Goal: Task Accomplishment & Management: Manage account settings

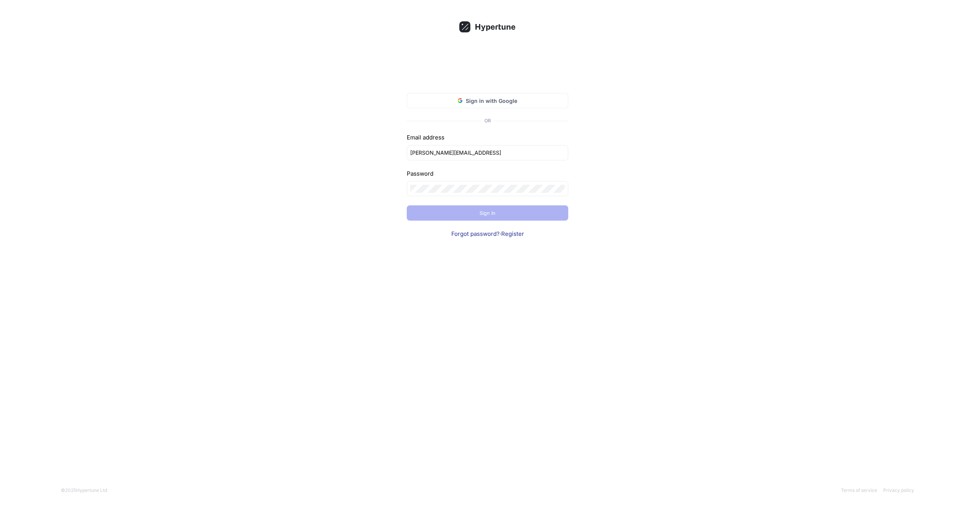
type input "cabrera@axiombio.ai"
click input "submit" at bounding box center [0, 0] width 0 height 0
click at [479, 124] on div "Invalid credentials provided. Sign in with Google OR Email address cabrera@axio…" at bounding box center [487, 160] width 198 height 191
click at [465, 231] on link "Forgot password?" at bounding box center [475, 233] width 48 height 7
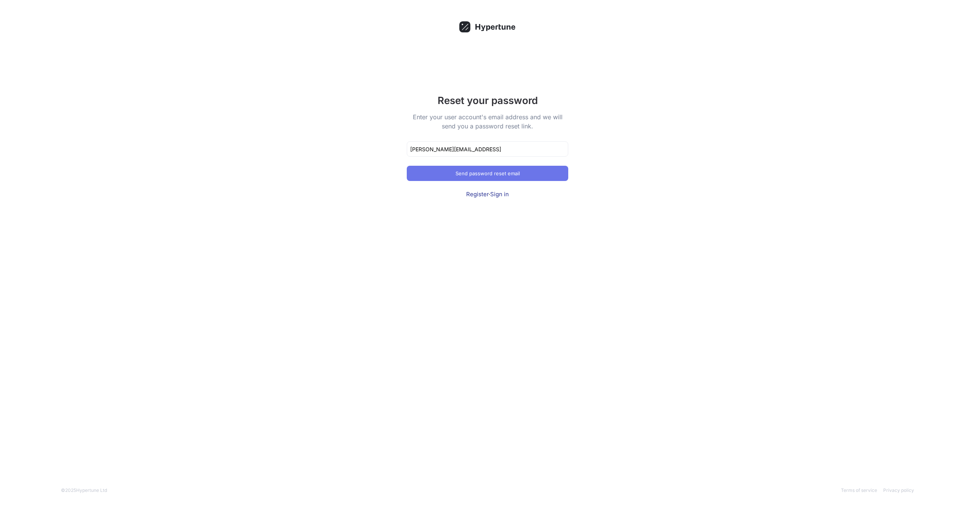
click at [476, 170] on button "Send password reset email" at bounding box center [487, 173] width 161 height 15
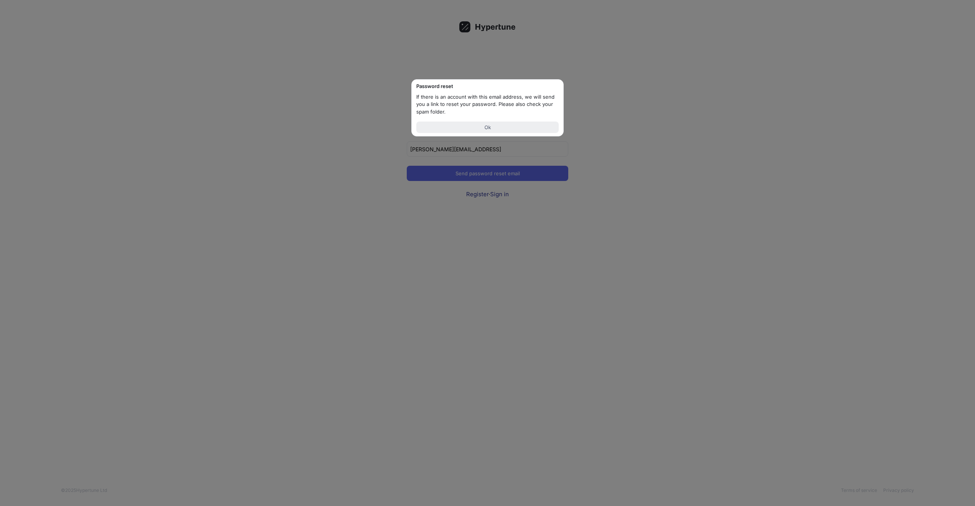
click at [511, 123] on button "Ok" at bounding box center [487, 126] width 142 height 11
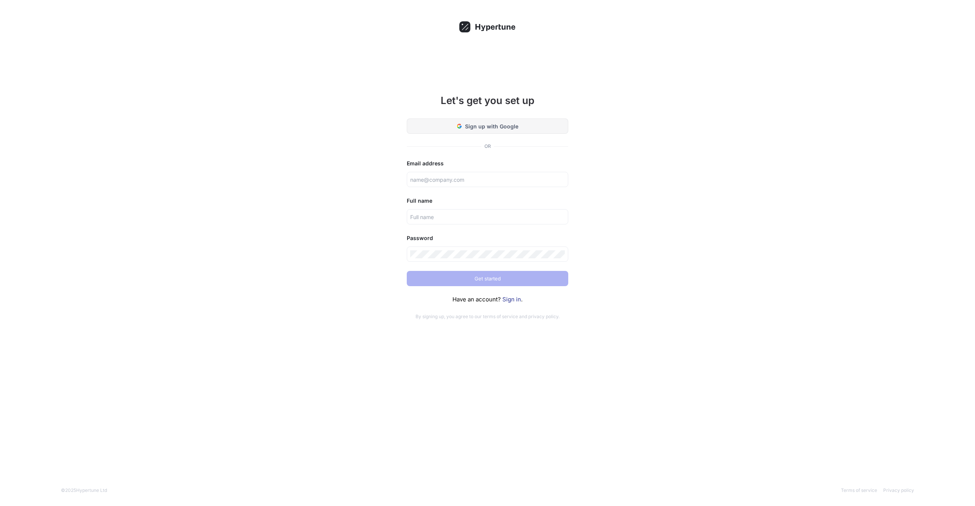
click at [497, 121] on button "Sign up with Google" at bounding box center [487, 125] width 161 height 15
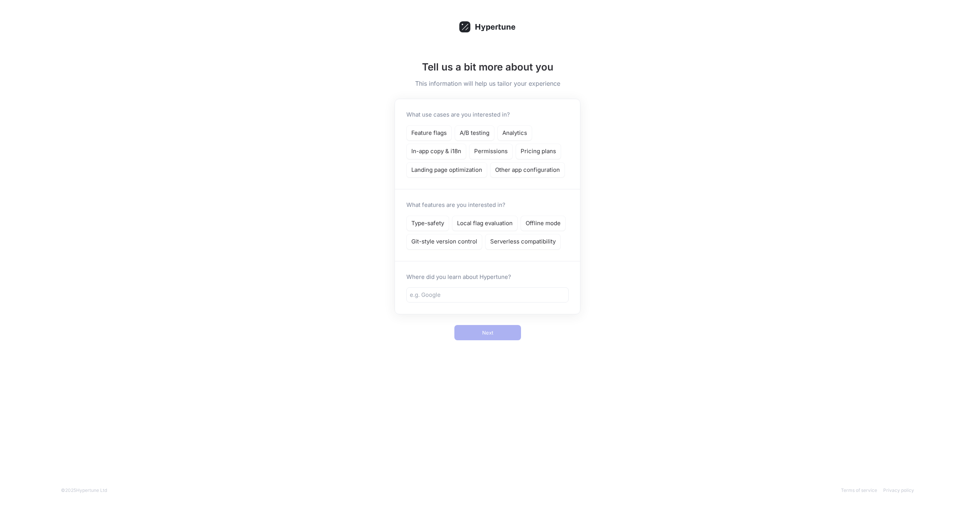
click at [481, 247] on div "Type-safety Local flag evaluation Offline mode Git-style version control Server…" at bounding box center [487, 232] width 162 height 34
click at [524, 239] on p "Serverless compatibility" at bounding box center [522, 241] width 65 height 9
click at [497, 299] on div at bounding box center [487, 294] width 162 height 15
click at [515, 133] on p "Analytics" at bounding box center [514, 133] width 25 height 9
click at [506, 169] on p "Other app configuration" at bounding box center [527, 170] width 65 height 9
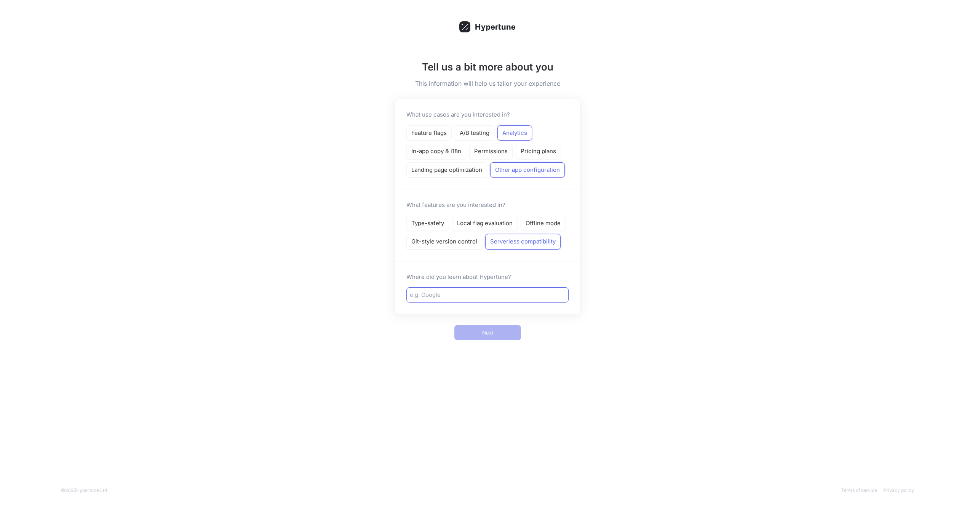
drag, startPoint x: 493, startPoint y: 285, endPoint x: 494, endPoint y: 293, distance: 8.0
click at [493, 285] on div "Where did you learn about Hypertune?" at bounding box center [487, 287] width 185 height 53
click at [494, 293] on input "text" at bounding box center [487, 294] width 155 height 9
type input "asdf"
drag, startPoint x: 485, startPoint y: 337, endPoint x: 606, endPoint y: 320, distance: 122.2
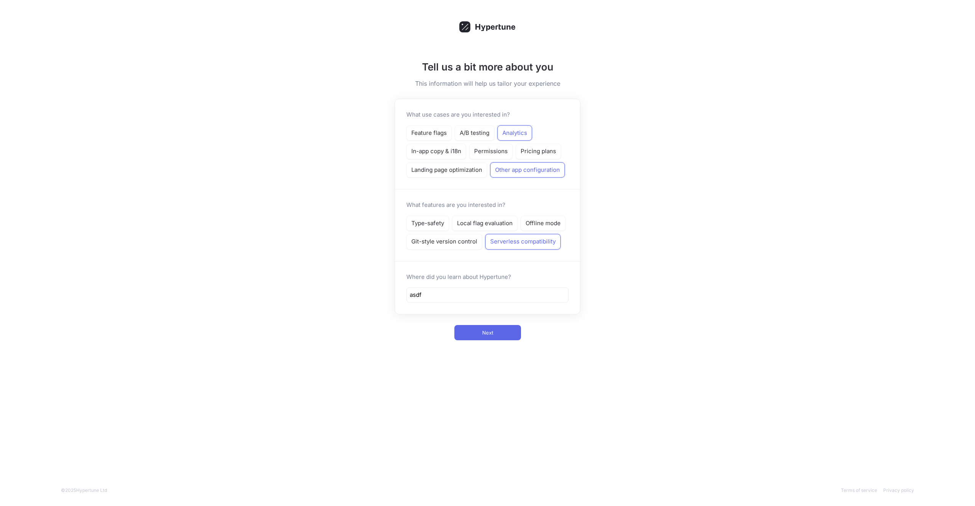
click at [485, 337] on button "Next" at bounding box center [487, 332] width 67 height 15
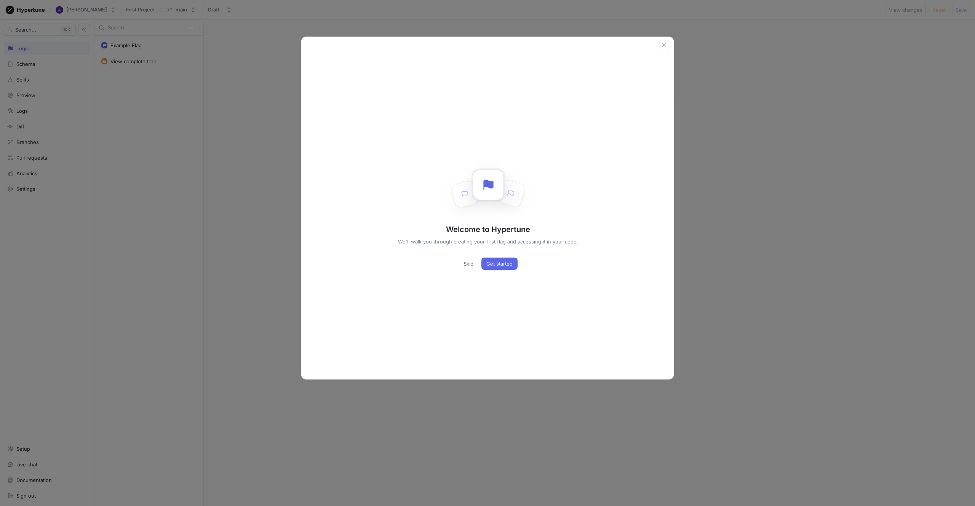
click at [289, 167] on div "Welcome to Hypertune We'll walk you through creating your first flag and access…" at bounding box center [487, 253] width 975 height 506
click at [467, 263] on span "Skip" at bounding box center [468, 263] width 10 height 5
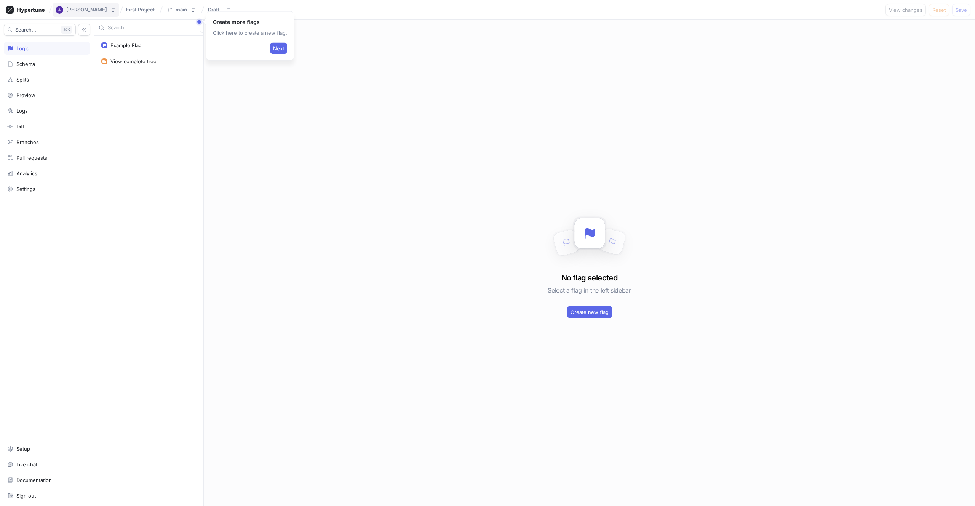
click at [85, 8] on div "[PERSON_NAME]" at bounding box center [86, 9] width 41 height 6
click at [69, 11] on div "[PERSON_NAME]" at bounding box center [86, 9] width 41 height 6
click at [21, 10] on icon at bounding box center [25, 10] width 39 height 8
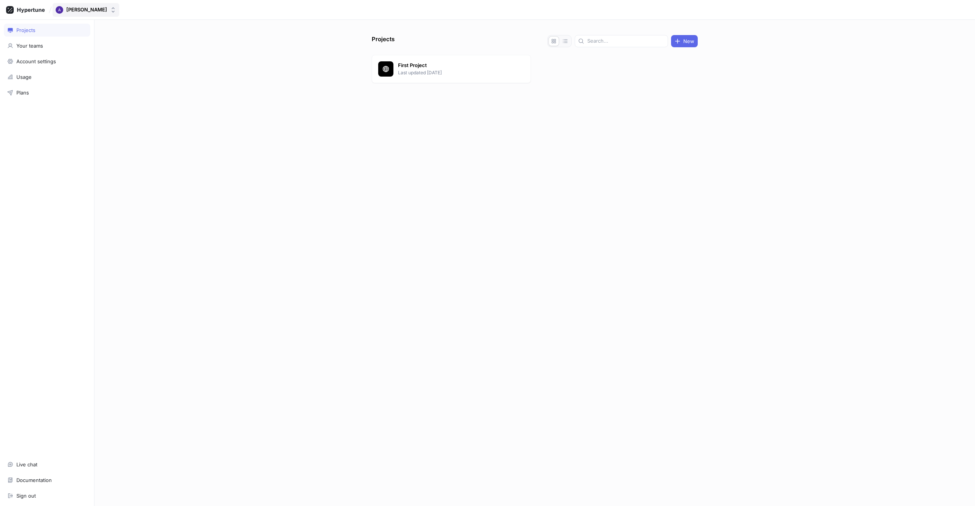
click at [110, 10] on icon "button" at bounding box center [113, 10] width 6 height 6
click at [34, 492] on div "Sign out" at bounding box center [25, 495] width 19 height 6
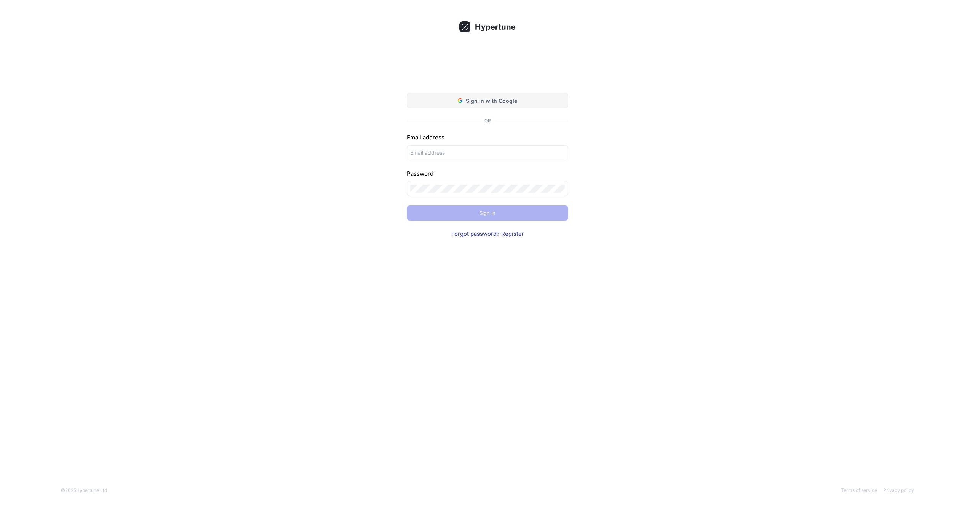
click at [493, 93] on button "Sign in with Google" at bounding box center [487, 100] width 161 height 15
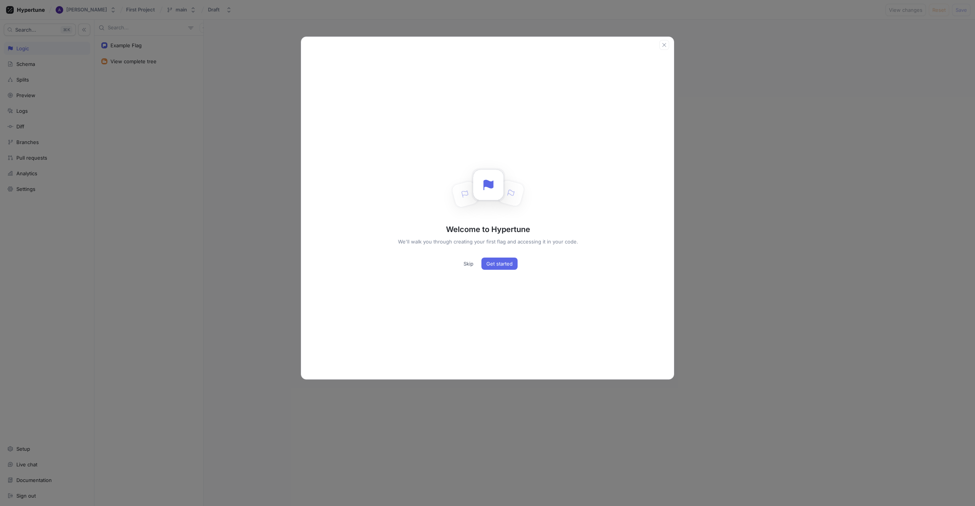
click at [843, 102] on div "Welcome to Hypertune We'll walk you through creating your first flag and access…" at bounding box center [487, 253] width 975 height 506
